Goal: Communication & Community: Answer question/provide support

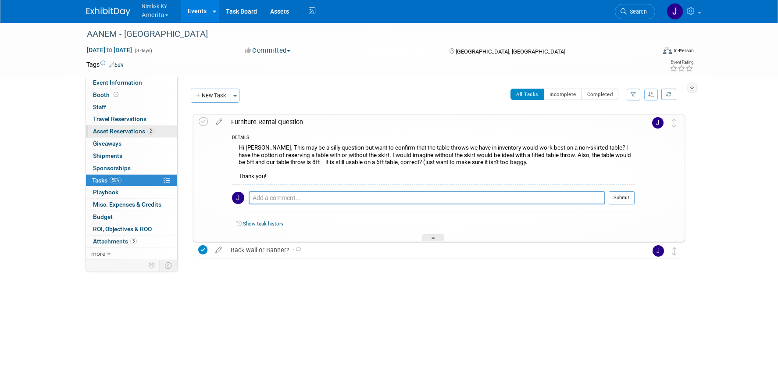
click at [132, 129] on span "Asset Reservations 2" at bounding box center [123, 131] width 61 height 7
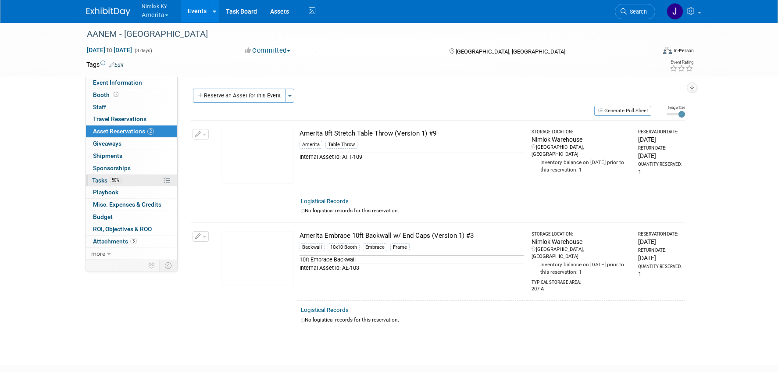
click at [143, 179] on link "50% Tasks 50%" at bounding box center [131, 180] width 91 height 12
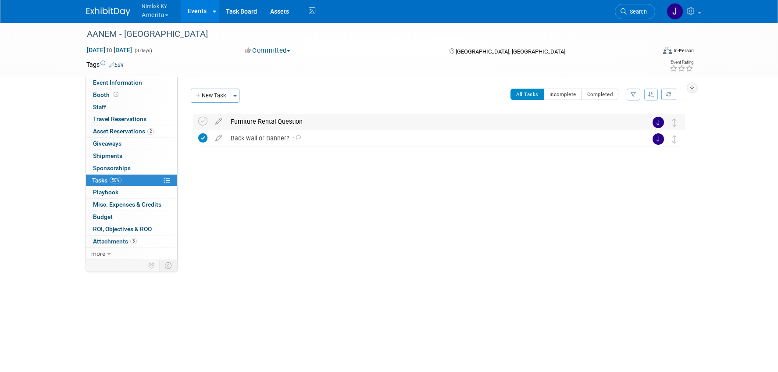
click at [323, 122] on div "Furniture Rental Question" at bounding box center [430, 121] width 409 height 15
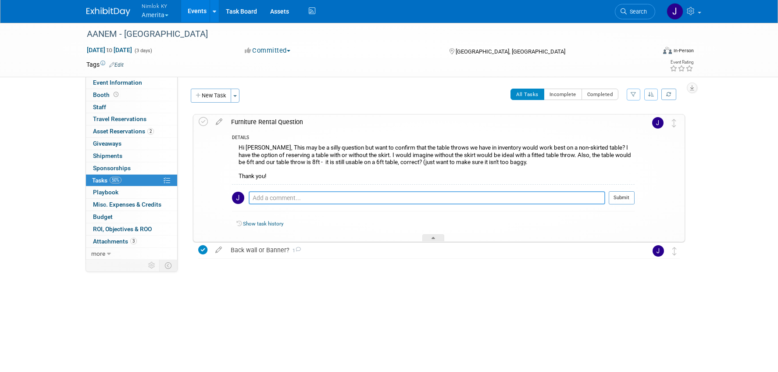
click at [341, 197] on textarea at bounding box center [427, 197] width 356 height 13
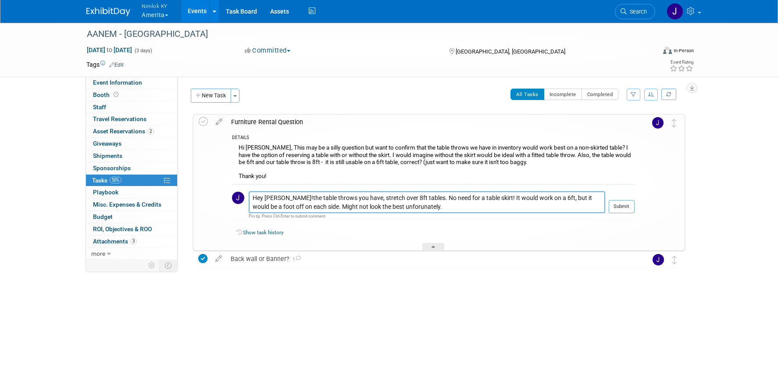
click at [393, 207] on textarea "Hey Hannah!the table throws you have, stretch over 8ft tables. No need for a ta…" at bounding box center [427, 202] width 356 height 22
click at [433, 207] on textarea "Hey Hannah!the table throws you have, stretch over 8ft tables. No need for a ta…" at bounding box center [427, 202] width 356 height 22
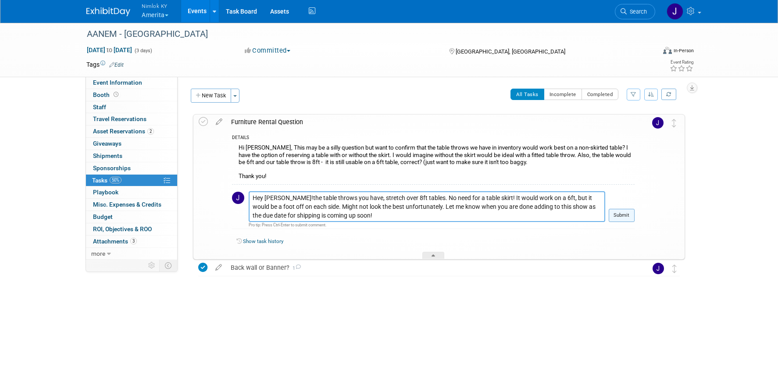
type textarea "Hey Hannah!the table throws you have, stretch over 8ft tables. No need for a ta…"
click at [617, 214] on button "Submit" at bounding box center [622, 215] width 26 height 13
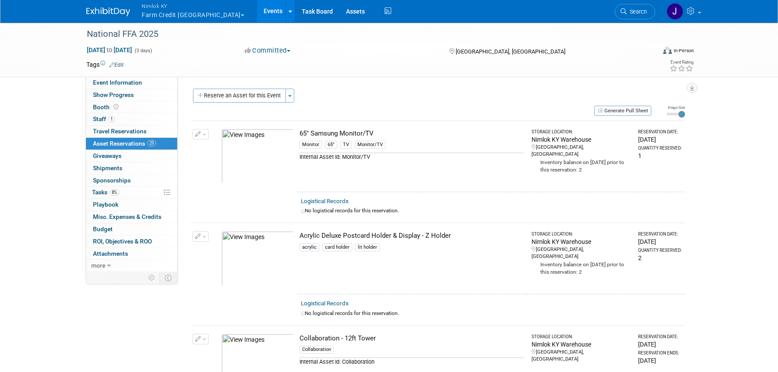
click at [182, 21] on button "Nimlok KY Farm Credit Mid America" at bounding box center [198, 11] width 114 height 23
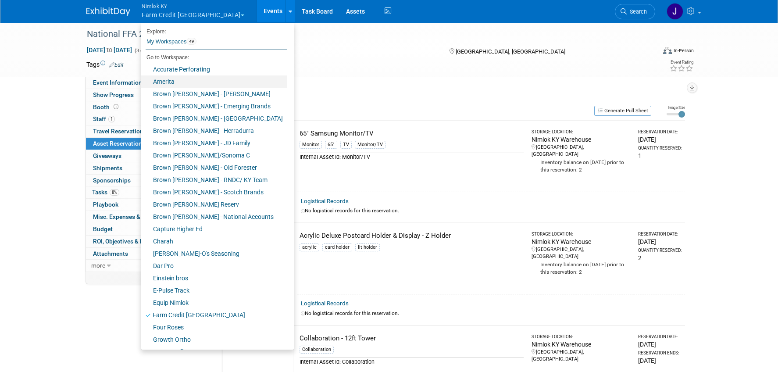
click at [188, 78] on link "Amerita" at bounding box center [214, 81] width 146 height 12
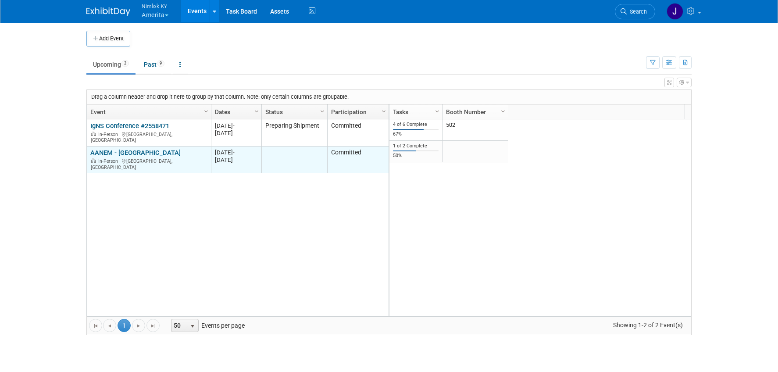
click at [120, 150] on link "AANEM - [GEOGRAPHIC_DATA]" at bounding box center [135, 153] width 90 height 8
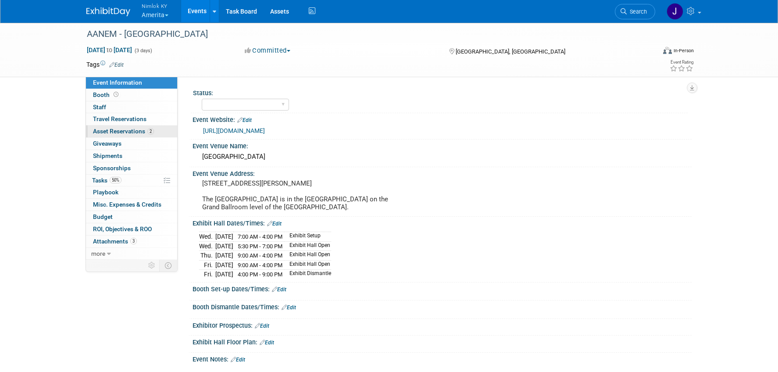
click at [128, 128] on span "Asset Reservations 2" at bounding box center [123, 131] width 61 height 7
